Goal: Navigation & Orientation: Find specific page/section

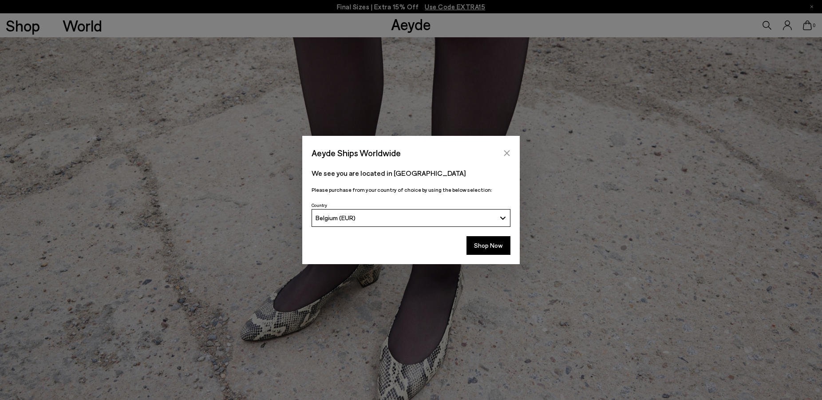
click at [505, 154] on icon "Close" at bounding box center [507, 153] width 7 height 7
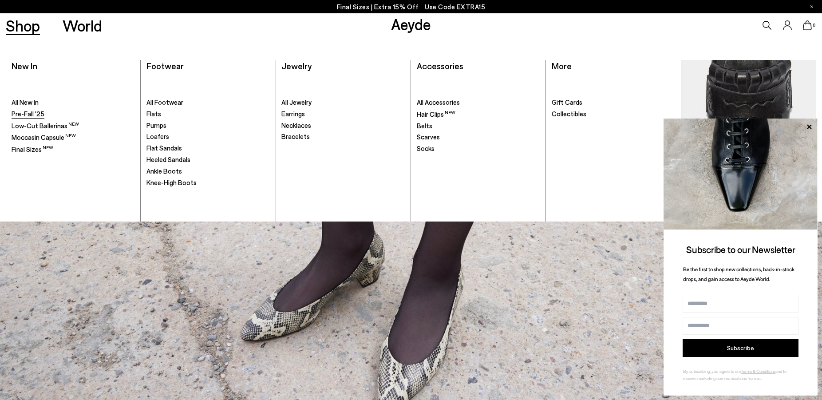
click at [32, 115] on span "Pre-Fall '25" at bounding box center [28, 114] width 33 height 8
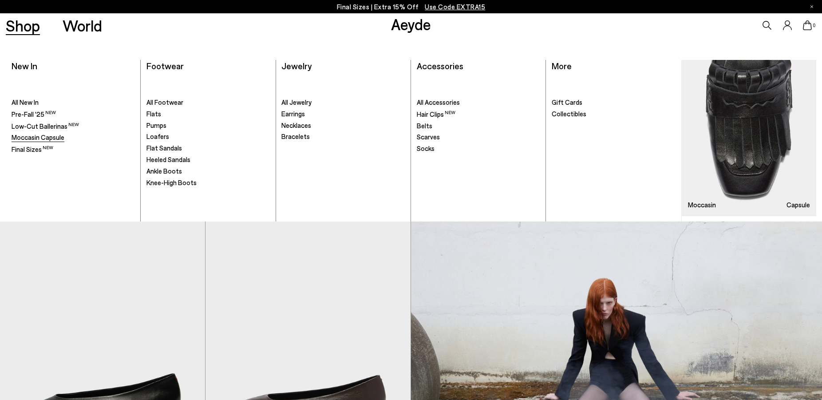
click at [53, 138] on span "Moccasin Capsule" at bounding box center [38, 137] width 53 height 8
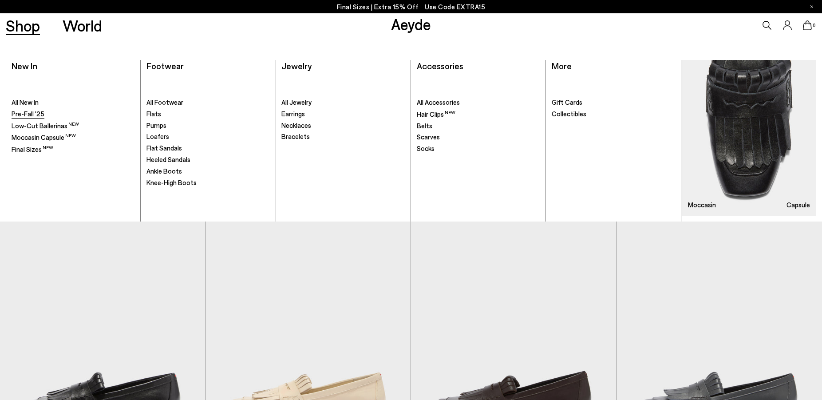
click at [26, 115] on span "Pre-Fall '25" at bounding box center [28, 114] width 33 height 8
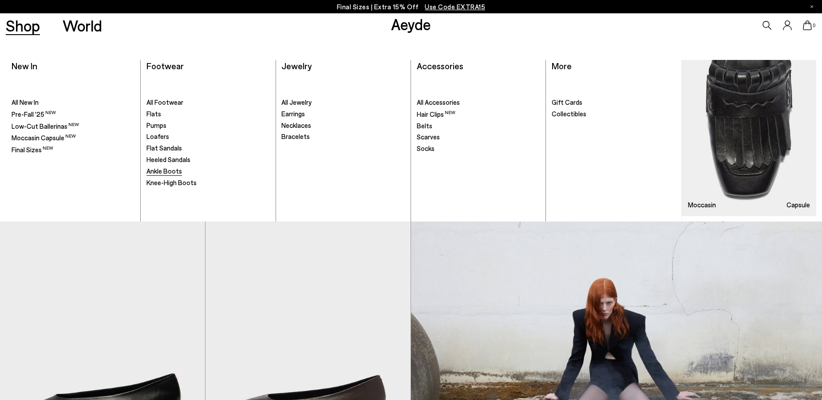
click at [170, 172] on span "Ankle Boots" at bounding box center [165, 171] width 36 height 8
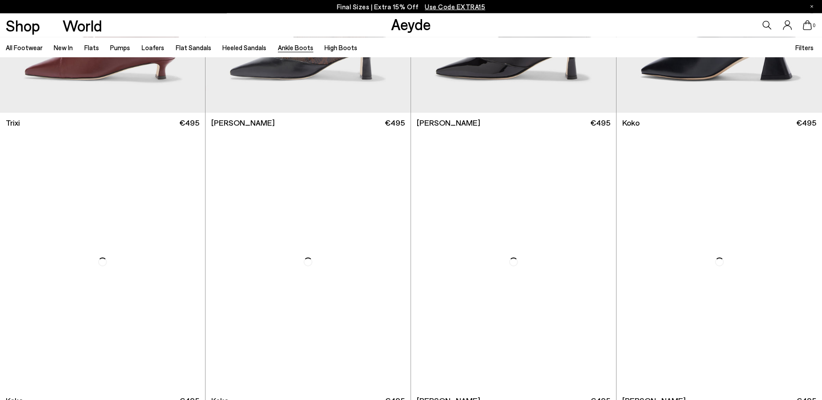
scroll to position [506, 0]
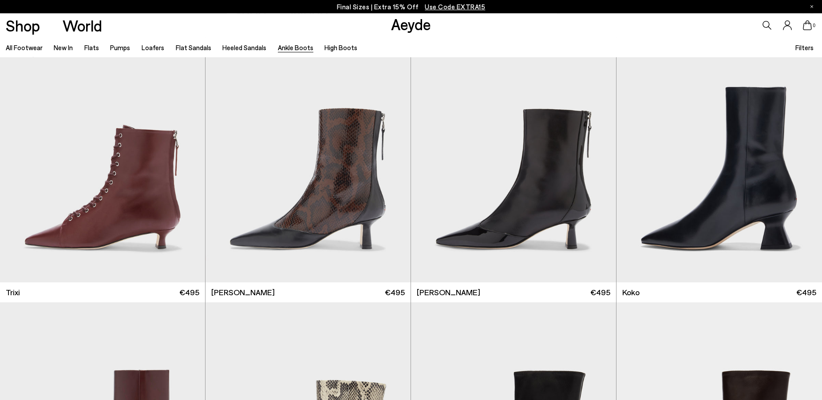
scroll to position [16, 0]
